Goal: Task Accomplishment & Management: Use online tool/utility

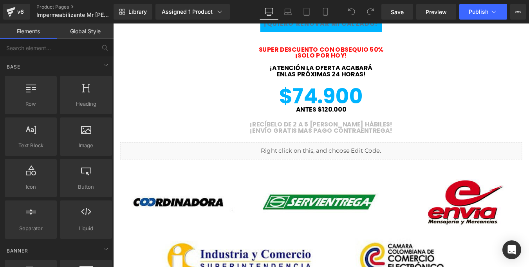
scroll to position [1651, 0]
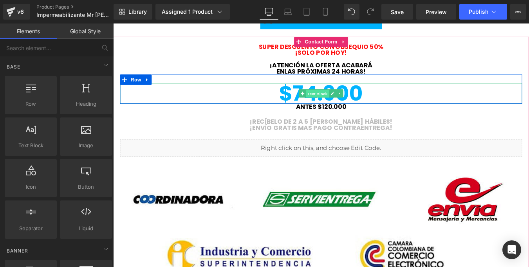
click at [344, 105] on span "Text Block" at bounding box center [346, 103] width 26 height 9
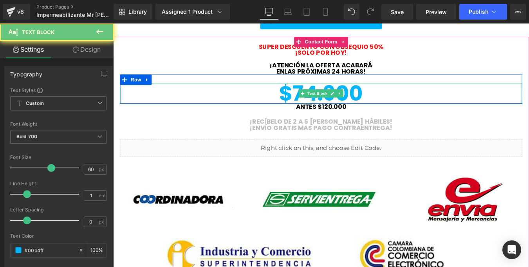
click at [418, 101] on div "$74.900" at bounding box center [350, 104] width 458 height 24
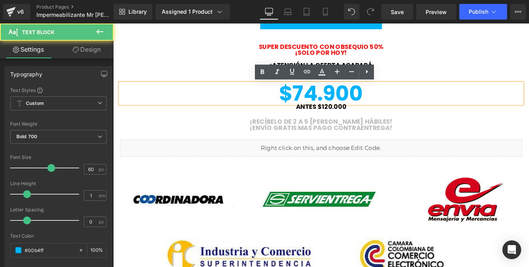
click at [400, 103] on div "$74.900" at bounding box center [350, 104] width 458 height 24
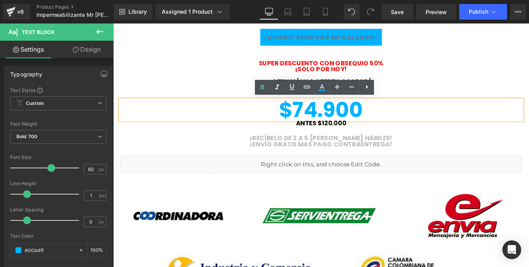
scroll to position [1631, 0]
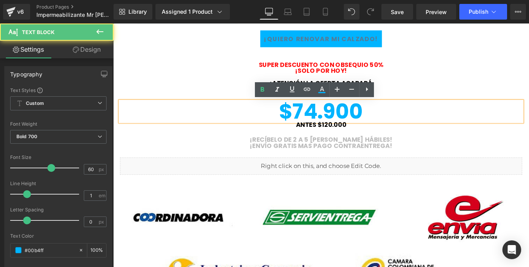
click at [399, 123] on div "$74.900" at bounding box center [350, 124] width 458 height 24
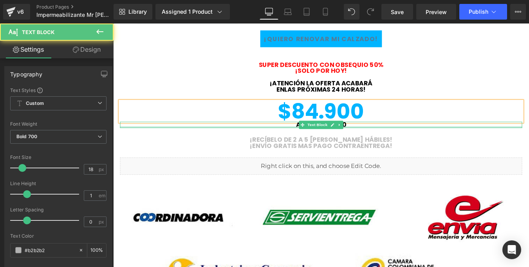
click at [382, 141] on div at bounding box center [350, 142] width 458 height 2
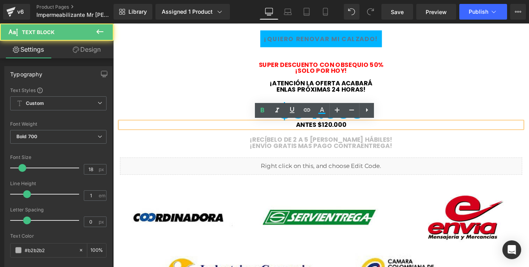
click at [360, 139] on span "ANTES $120.000" at bounding box center [350, 139] width 57 height 10
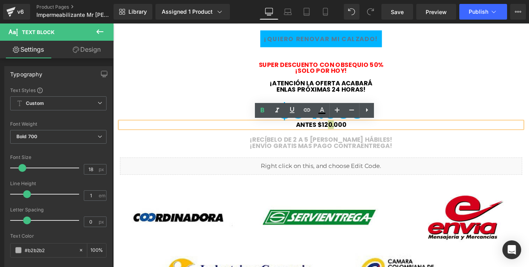
drag, startPoint x: 364, startPoint y: 139, endPoint x: 354, endPoint y: 138, distance: 9.9
click at [354, 138] on span "ANTES $120.000" at bounding box center [350, 139] width 57 height 10
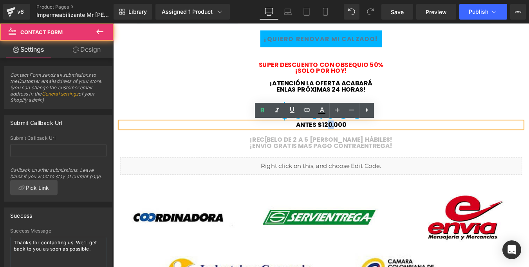
click at [366, 150] on div "SUPER DESCUENTO Con OBSEQUIO 50% ¡SOLO POR HOY! ¡ATENCIÓN La oferta acabará eN …" at bounding box center [350, 207] width 458 height 281
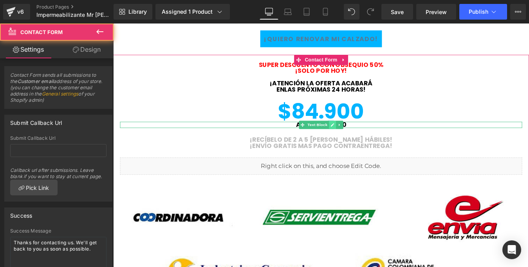
click at [360, 141] on link at bounding box center [363, 138] width 8 height 9
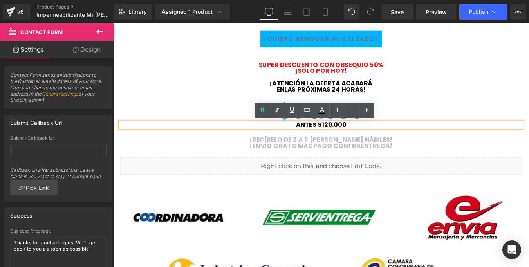
click at [384, 140] on p "ANTES $120.000" at bounding box center [350, 139] width 458 height 7
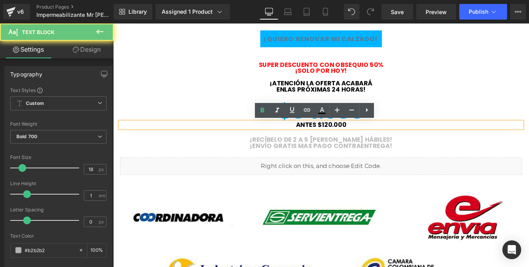
click at [358, 138] on span "ANTES $120.000" at bounding box center [350, 139] width 57 height 10
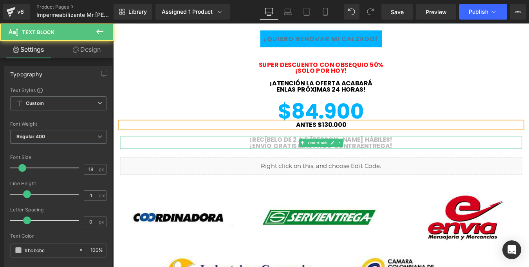
click at [483, 163] on p "¡ENVÍO GRATIS MAS PAGO CONTRAENTREGA!​" at bounding box center [350, 162] width 458 height 7
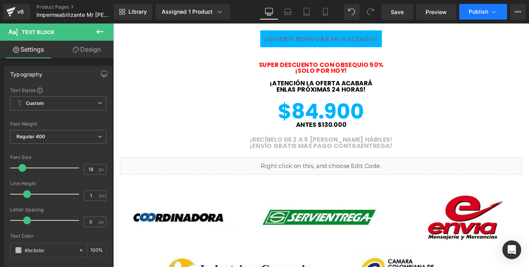
click at [476, 10] on span "Publish" at bounding box center [479, 12] width 20 height 6
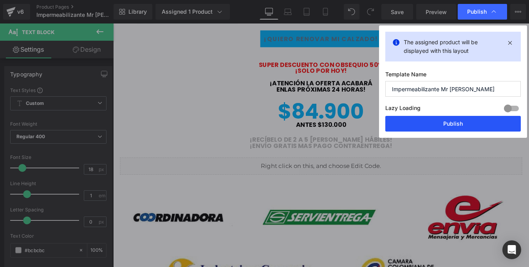
click at [434, 129] on button "Publish" at bounding box center [454, 124] width 136 height 16
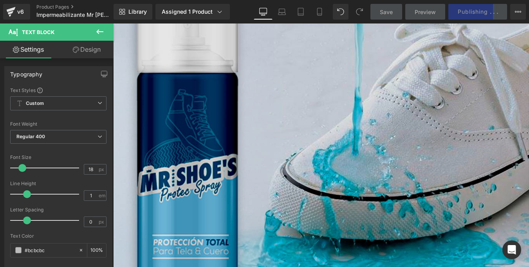
scroll to position [1327, 0]
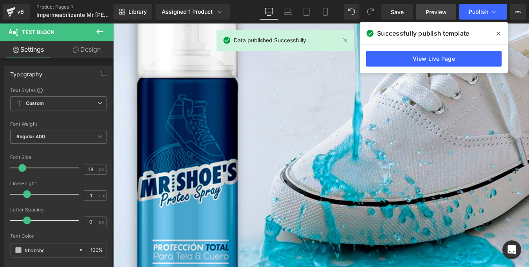
click at [431, 11] on span "Preview" at bounding box center [436, 12] width 21 height 8
